Goal: Download file/media

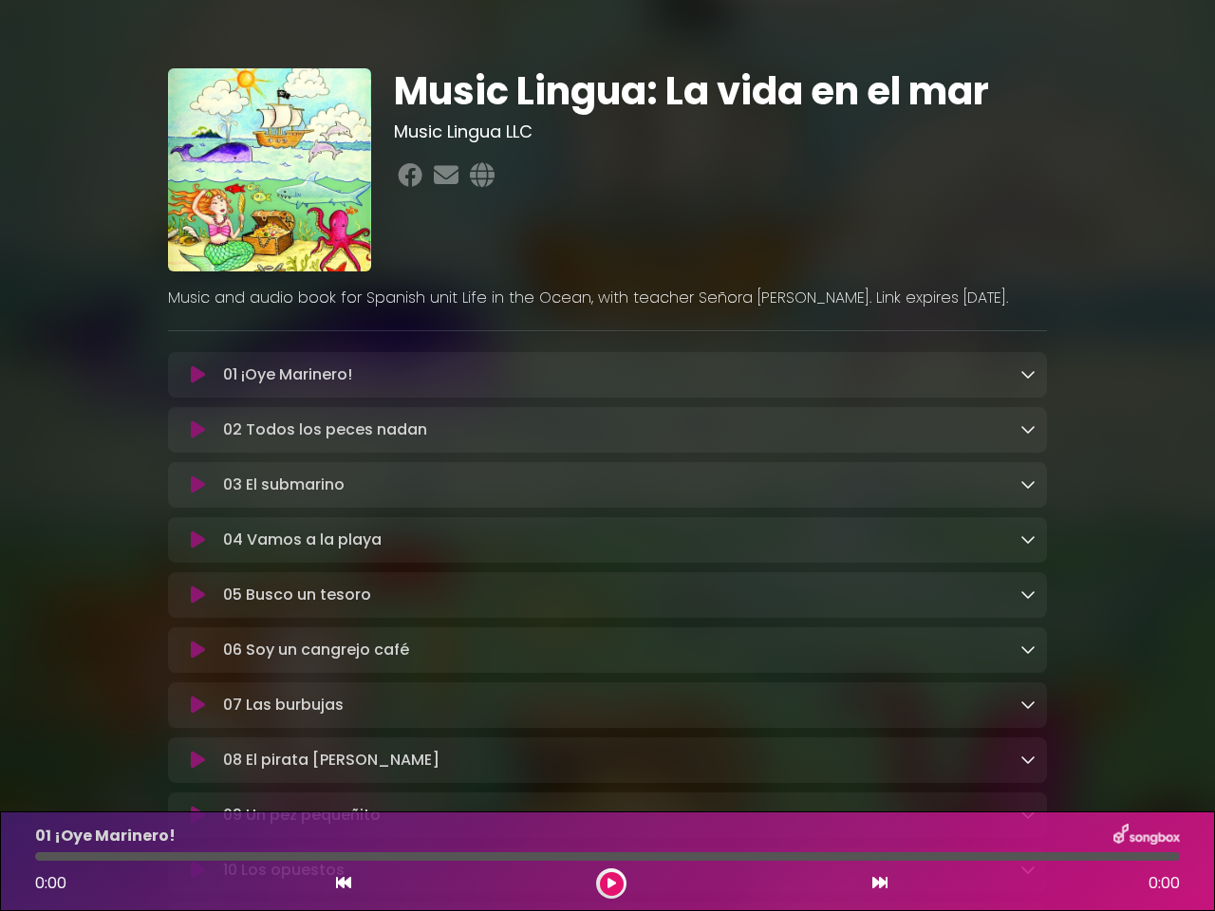
click at [197, 376] on icon at bounding box center [198, 375] width 14 height 19
click at [1028, 375] on icon at bounding box center [1028, 373] width 15 height 15
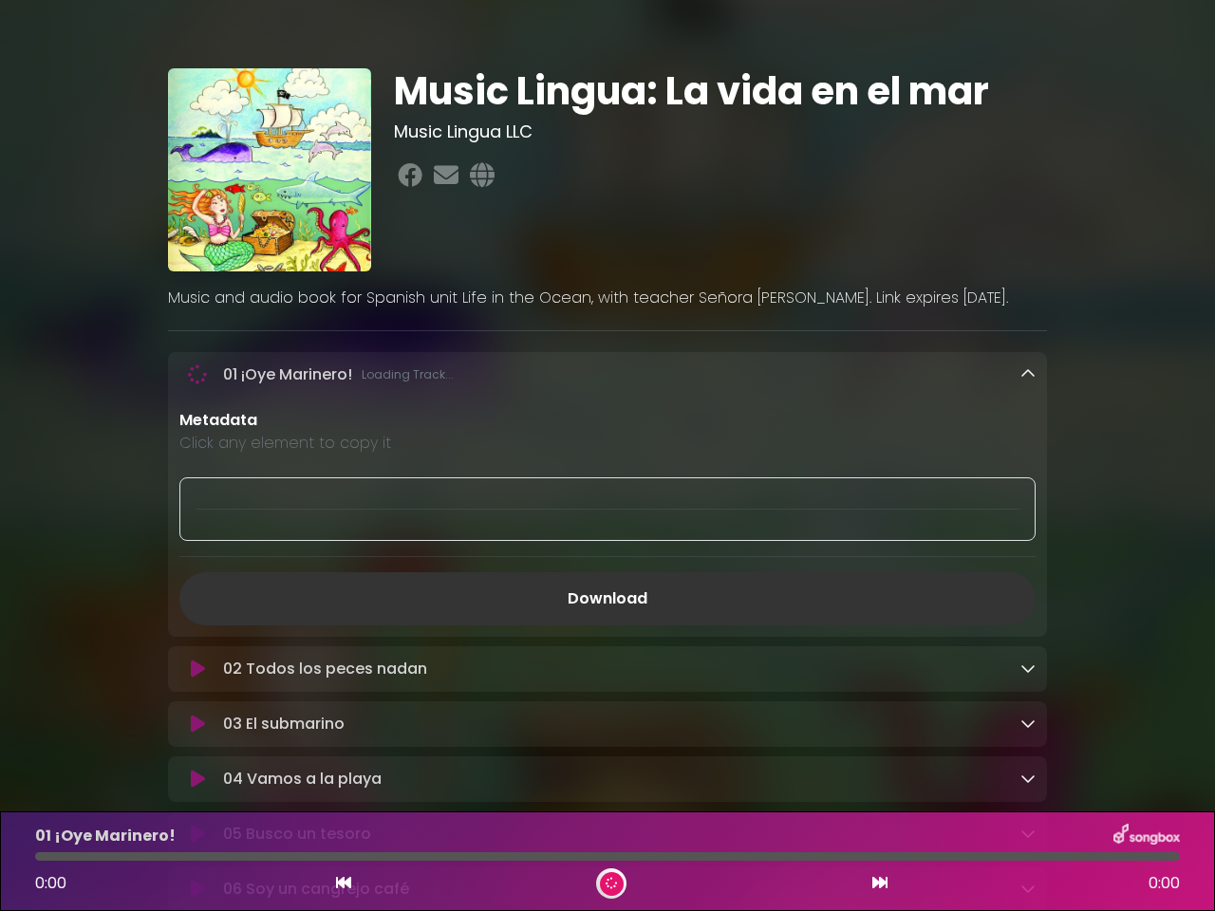
click at [197, 647] on div "02 Todos los peces nadan Loading Track... Name Email" at bounding box center [607, 670] width 879 height 46
click at [1028, 431] on p "Metadata" at bounding box center [607, 420] width 856 height 23
click at [197, 488] on div at bounding box center [607, 510] width 856 height 64
click at [1028, 487] on div at bounding box center [607, 510] width 856 height 64
click at [197, 544] on div "Metadata Click any element to copy it Download" at bounding box center [607, 517] width 879 height 216
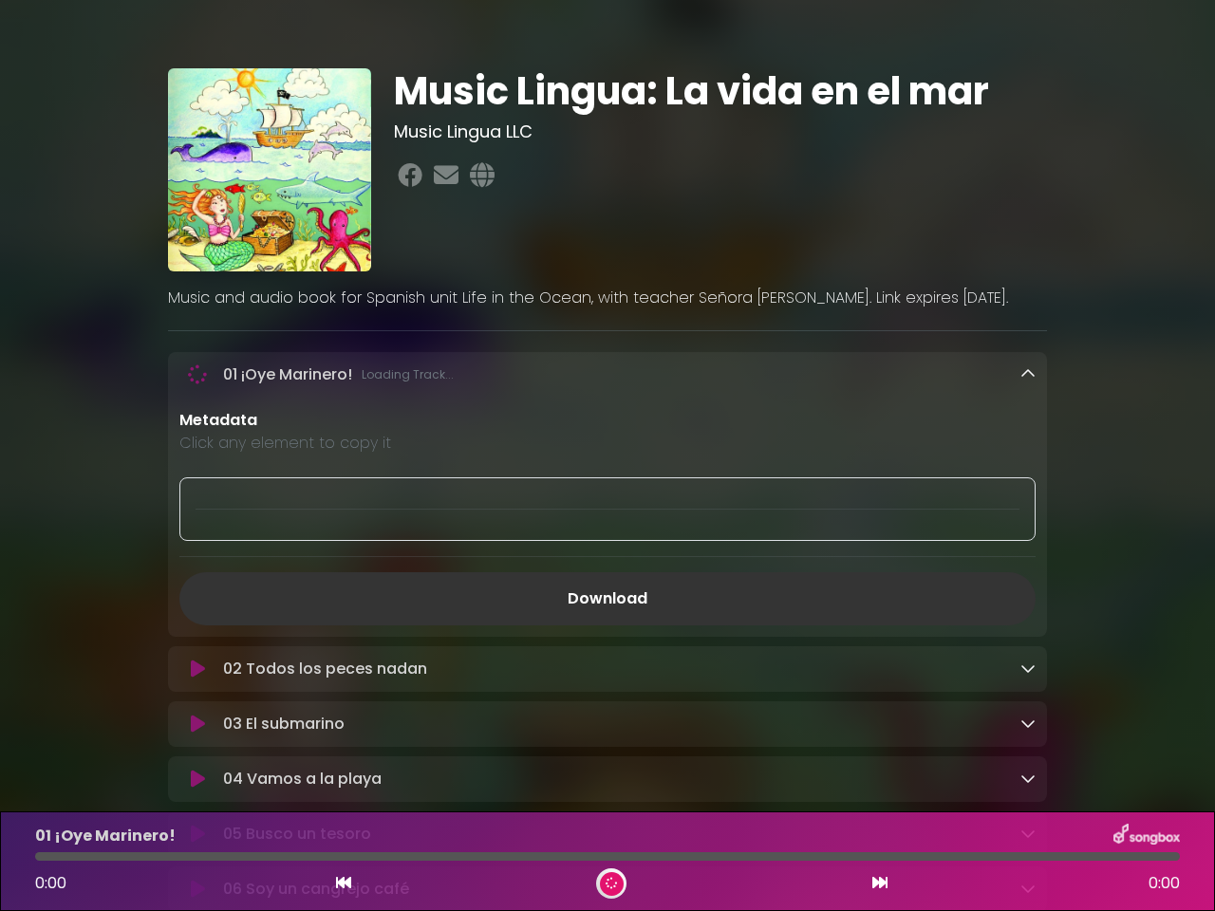
click at [1028, 543] on div "Metadata Click any element to copy it Download" at bounding box center [607, 517] width 879 height 216
click at [197, 600] on link "Download" at bounding box center [607, 599] width 856 height 53
click at [1028, 599] on link "Download" at bounding box center [607, 599] width 856 height 53
